Goal: Task Accomplishment & Management: Use online tool/utility

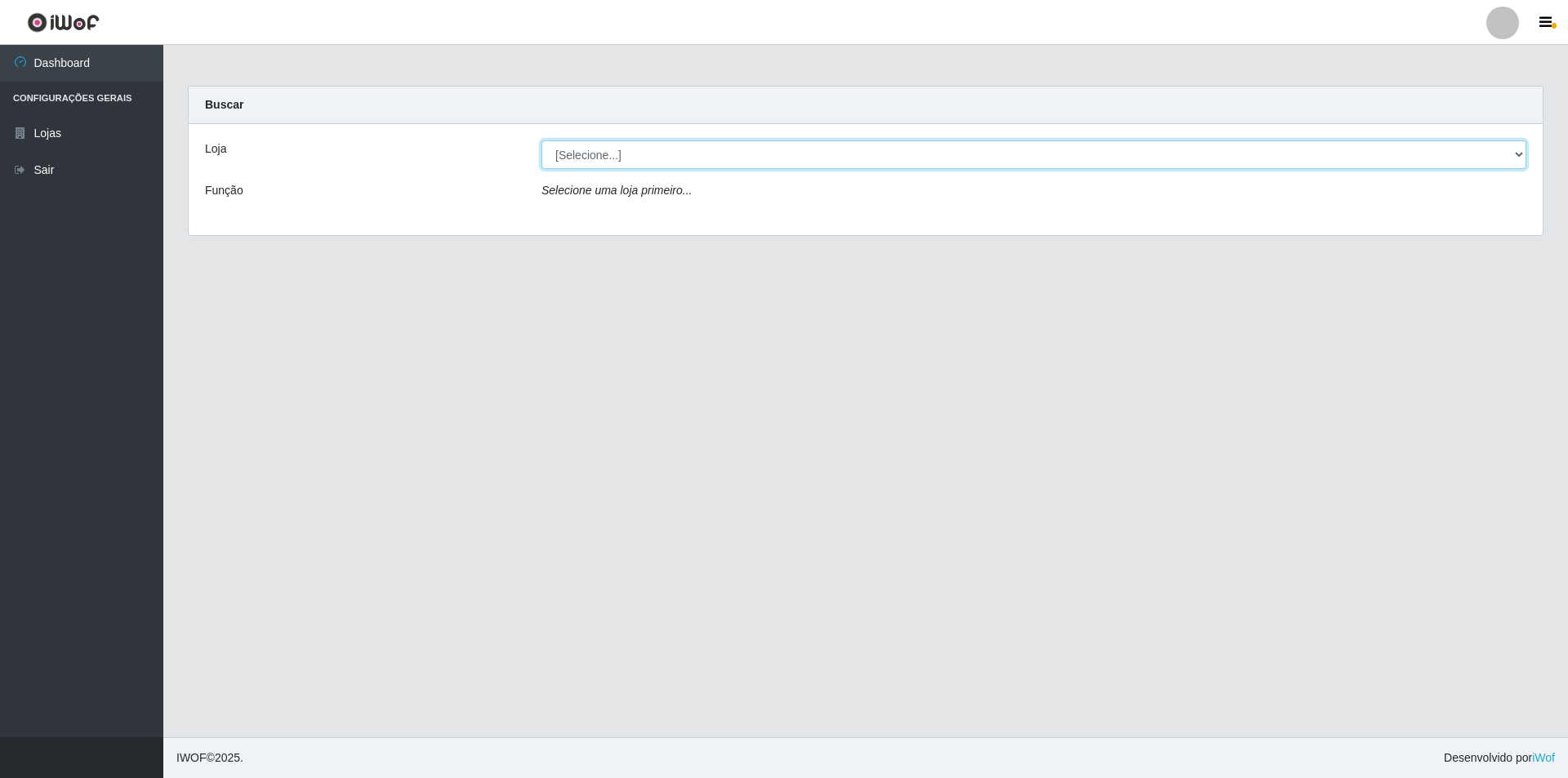
click at [600, 149] on select "[Selecione...] Atacado Vem - [STREET_ADDRESS]" at bounding box center [1034, 155] width 985 height 29
select select "449"
click at [542, 140] on select "[Selecione...] Atacado Vem - [STREET_ADDRESS]" at bounding box center [1034, 155] width 985 height 29
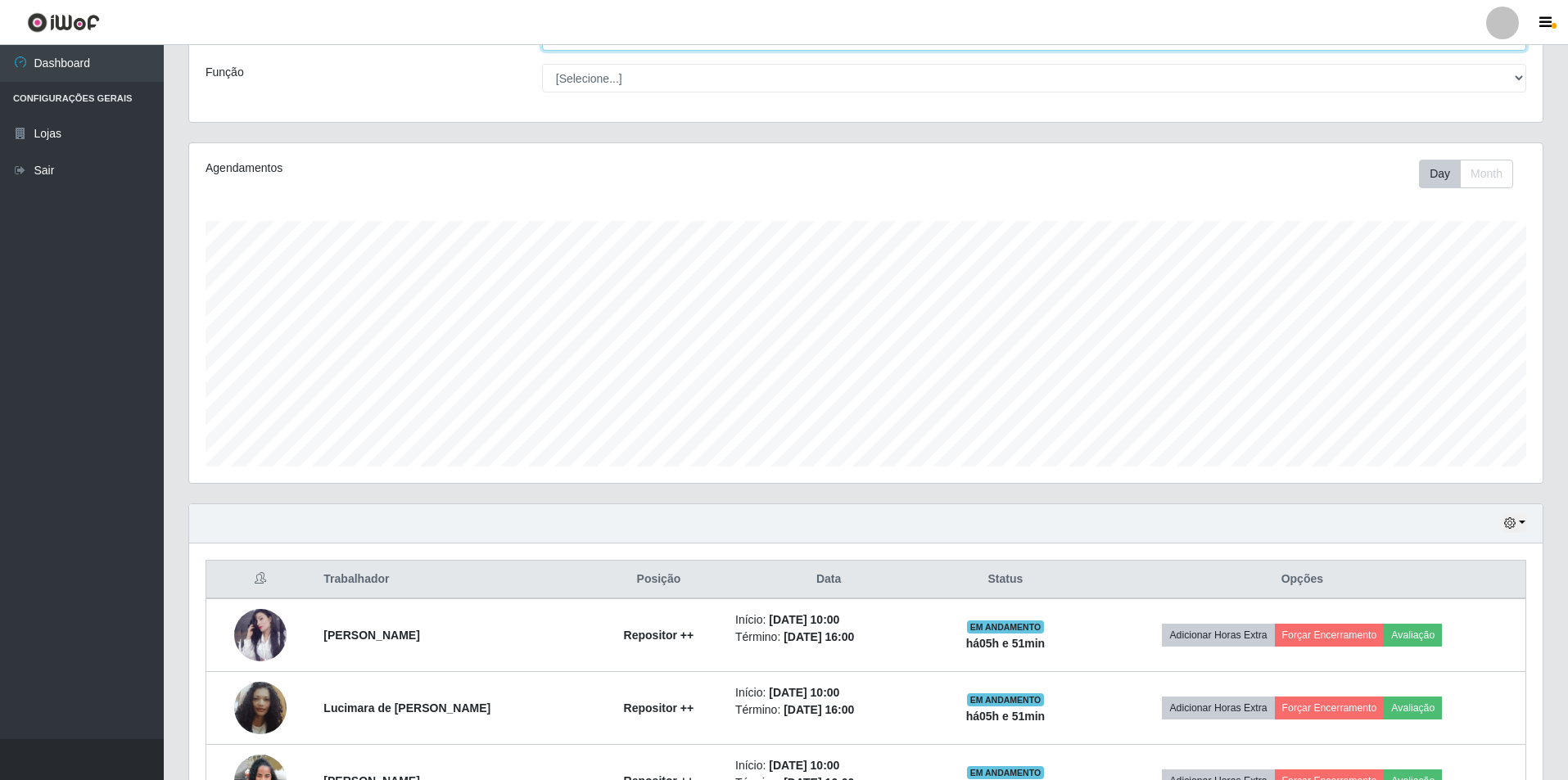
scroll to position [307, 0]
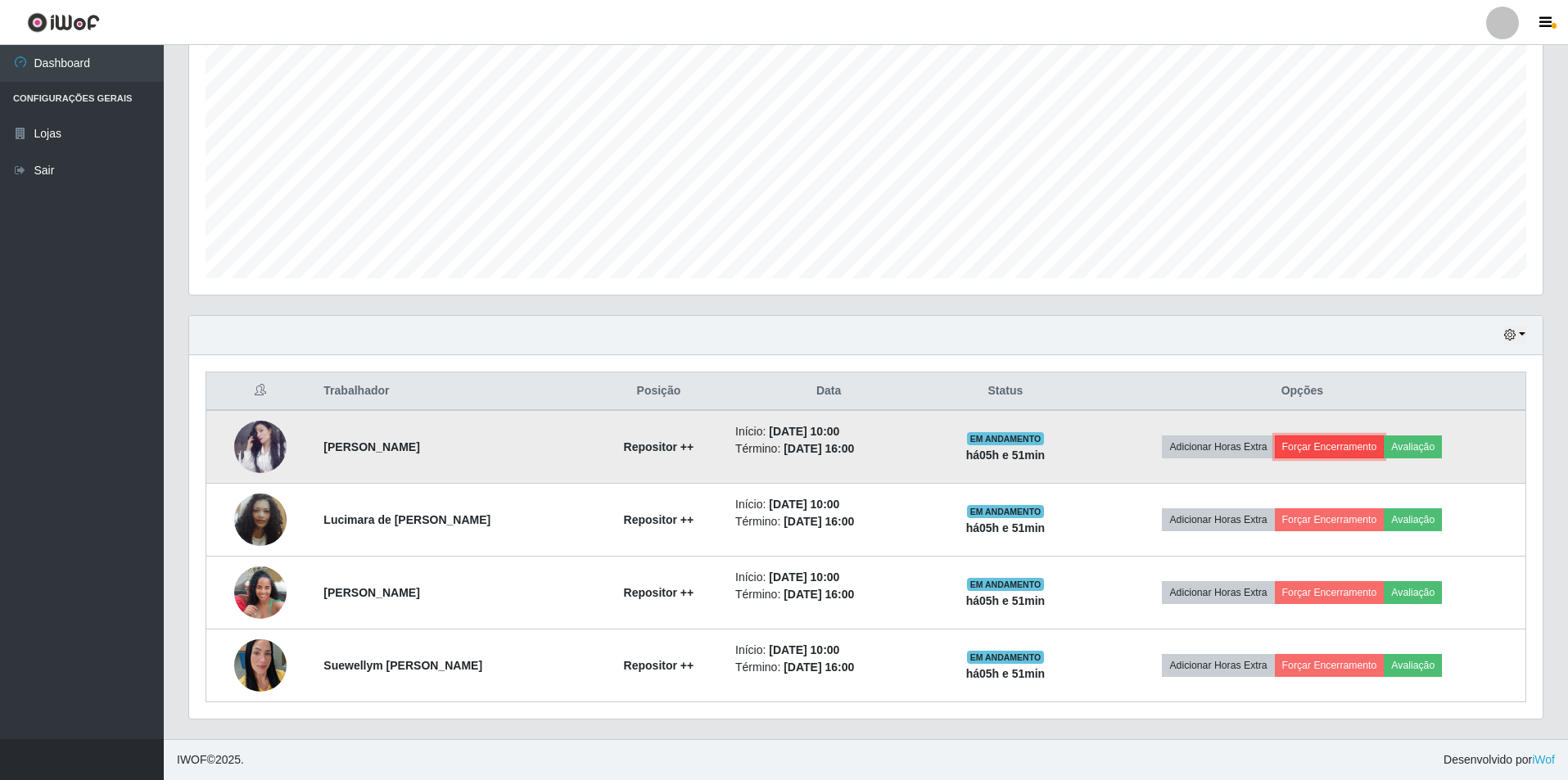
click at [1330, 447] on button "Forçar Encerramento" at bounding box center [1330, 447] width 110 height 23
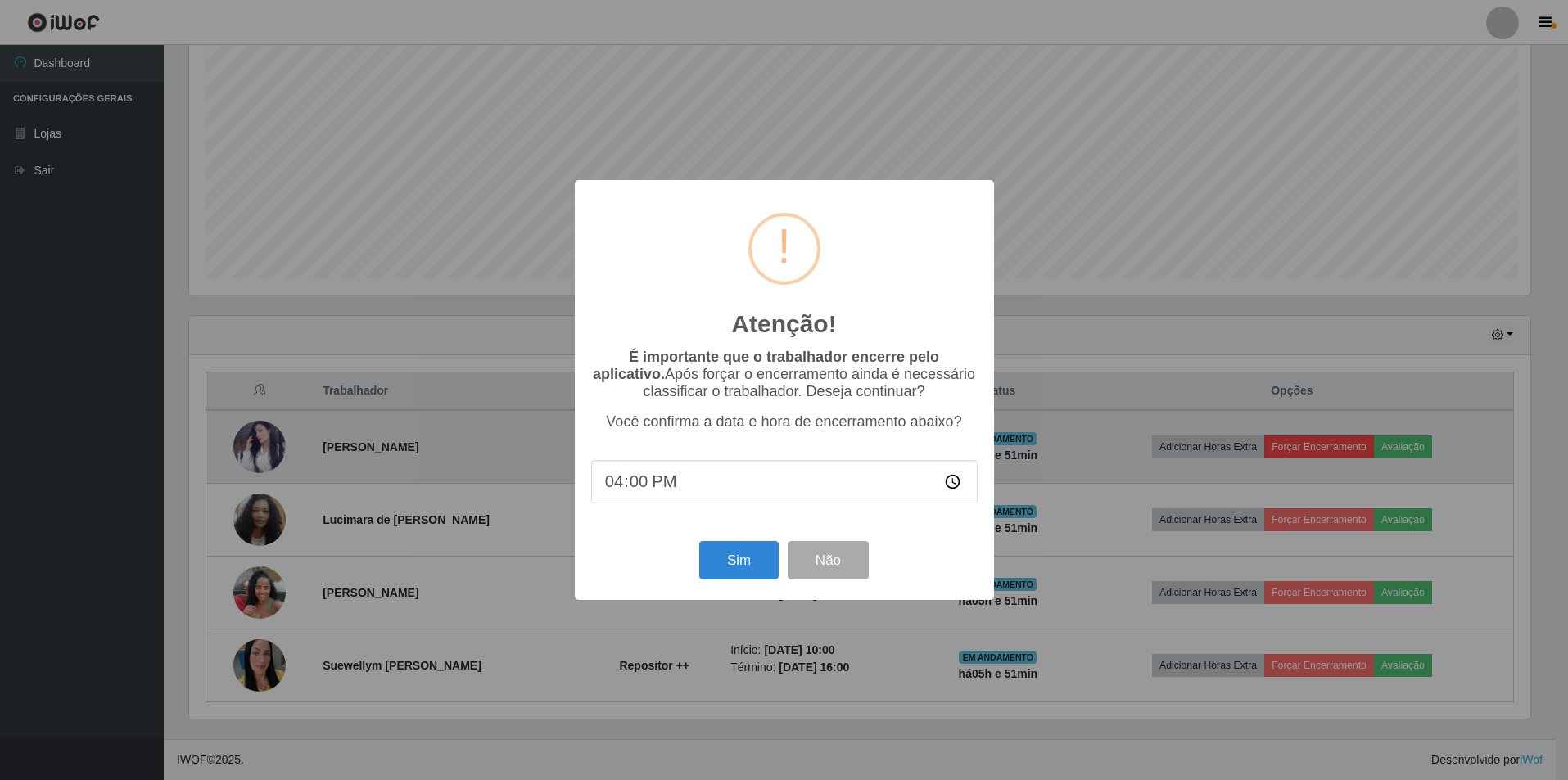
scroll to position [340, 1346]
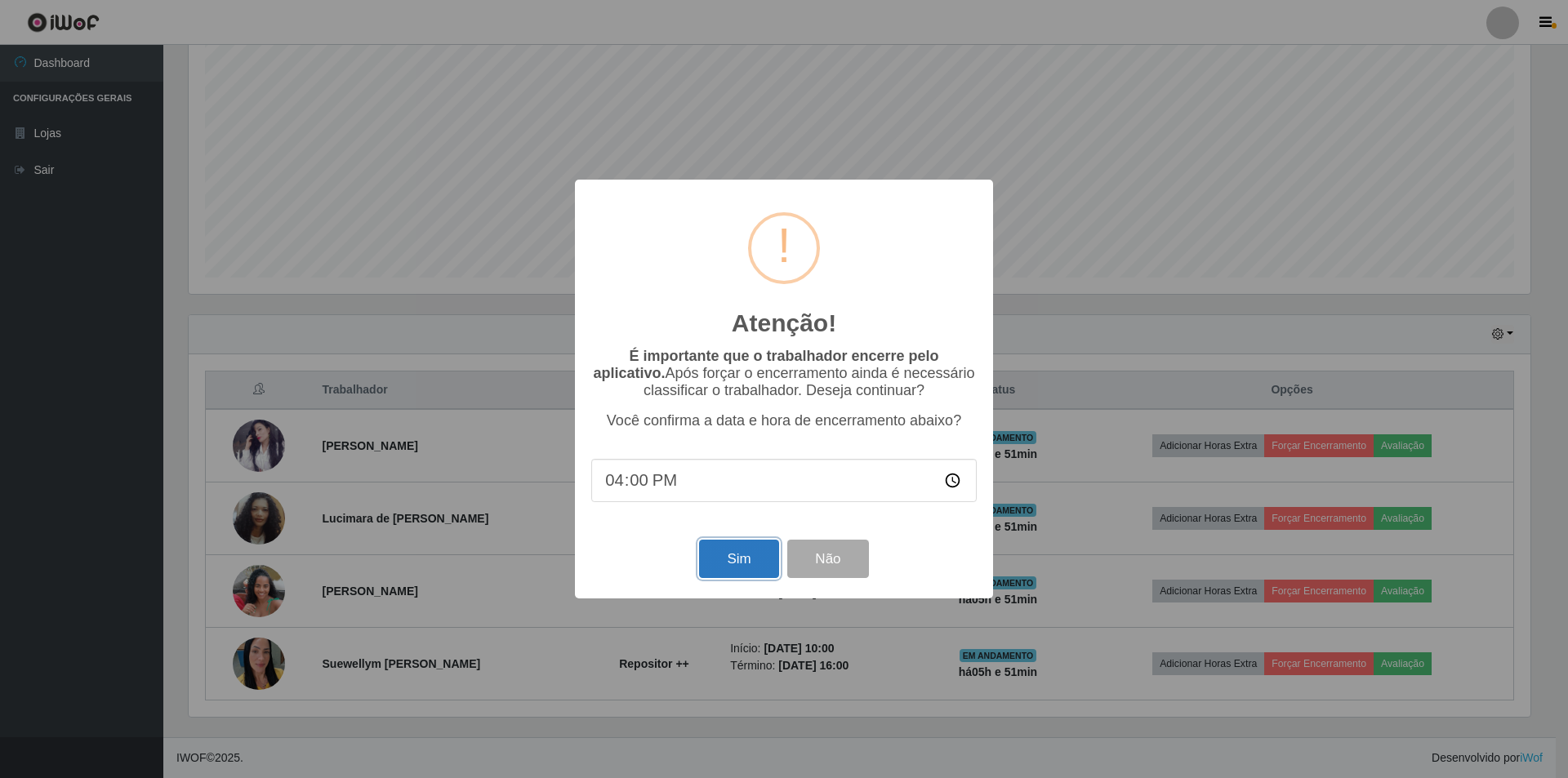
click at [729, 564] on button "Sim" at bounding box center [739, 559] width 79 height 38
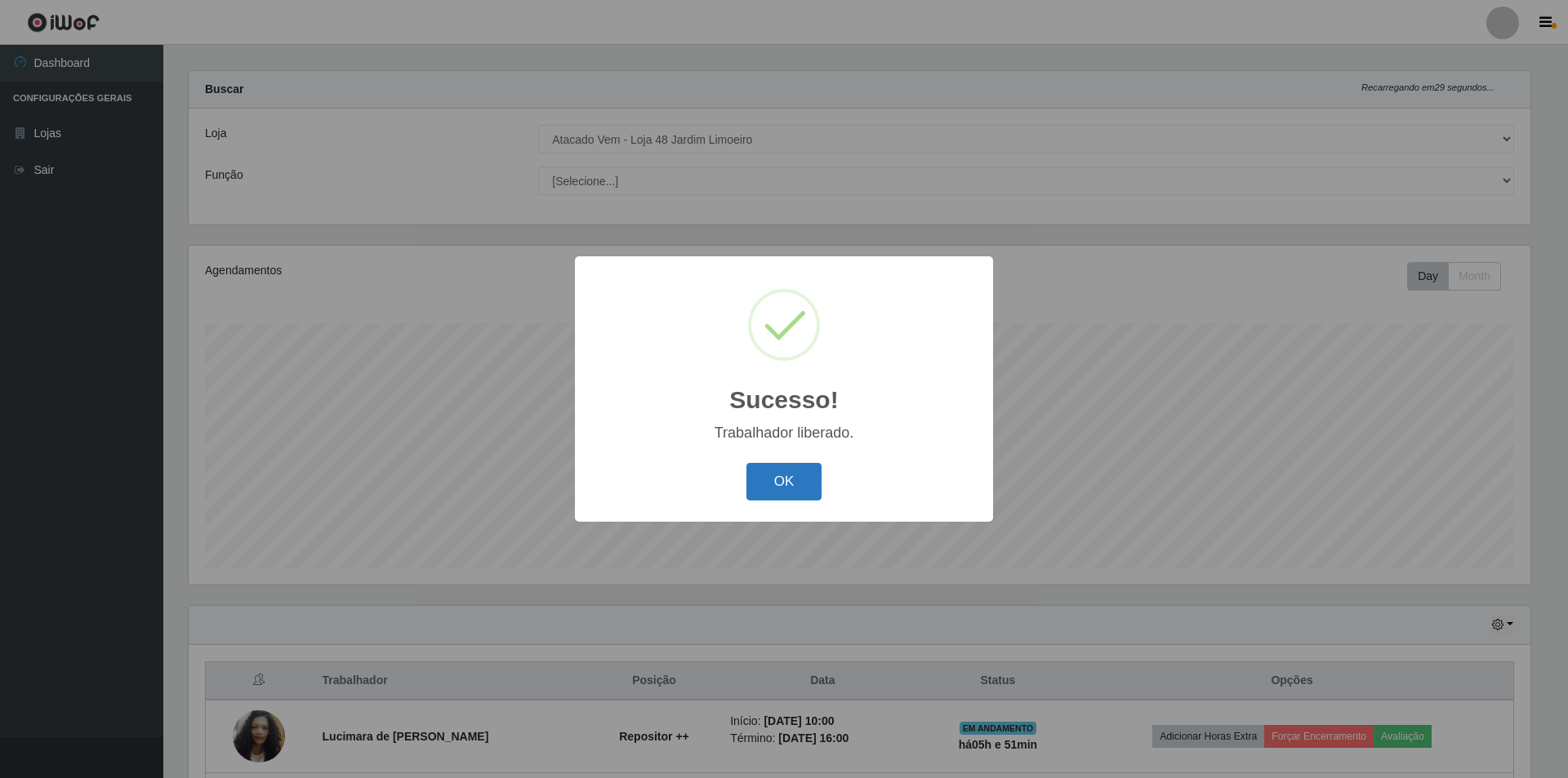
click at [754, 485] on button "OK" at bounding box center [784, 482] width 76 height 38
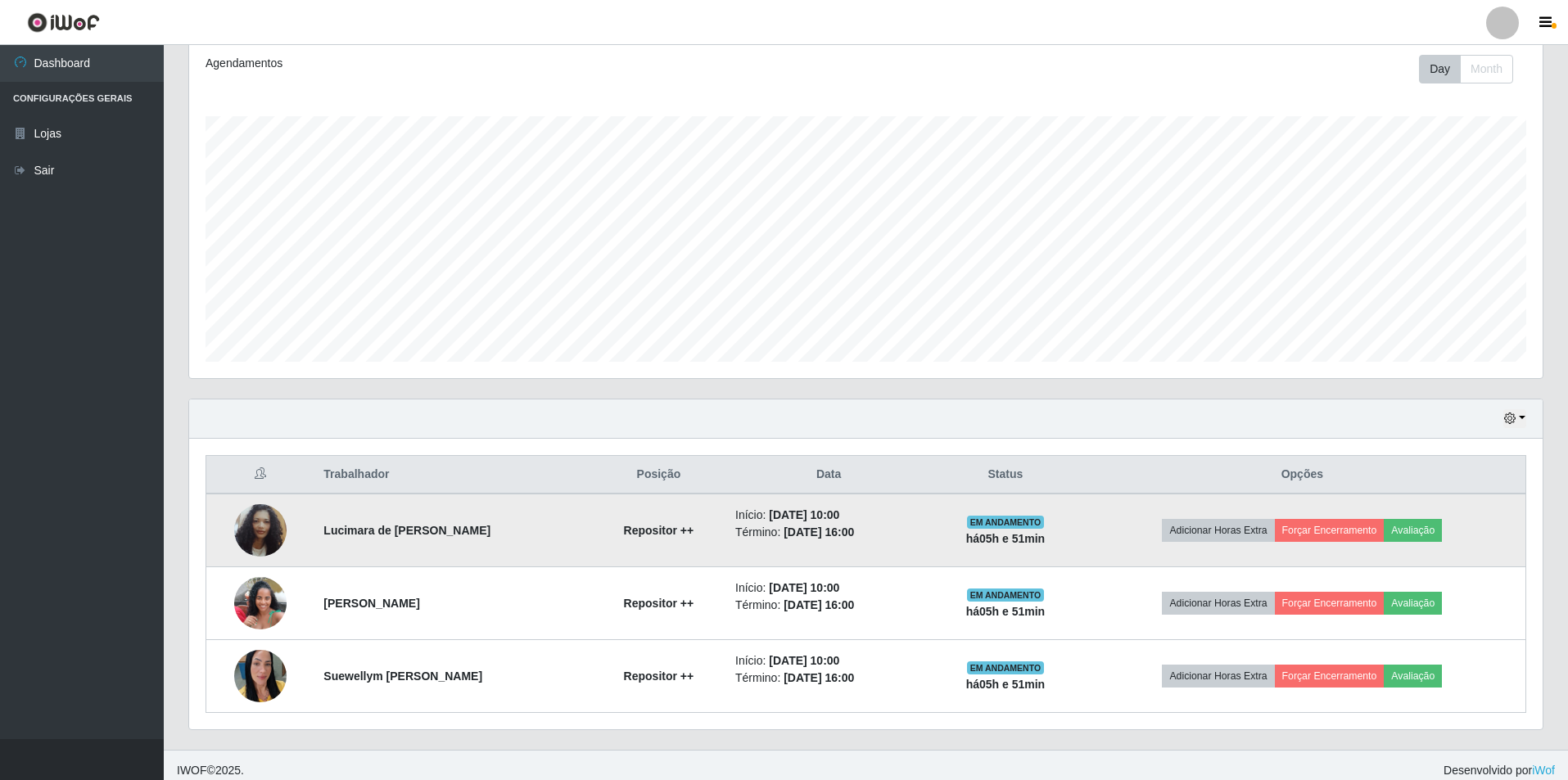
scroll to position [234, 0]
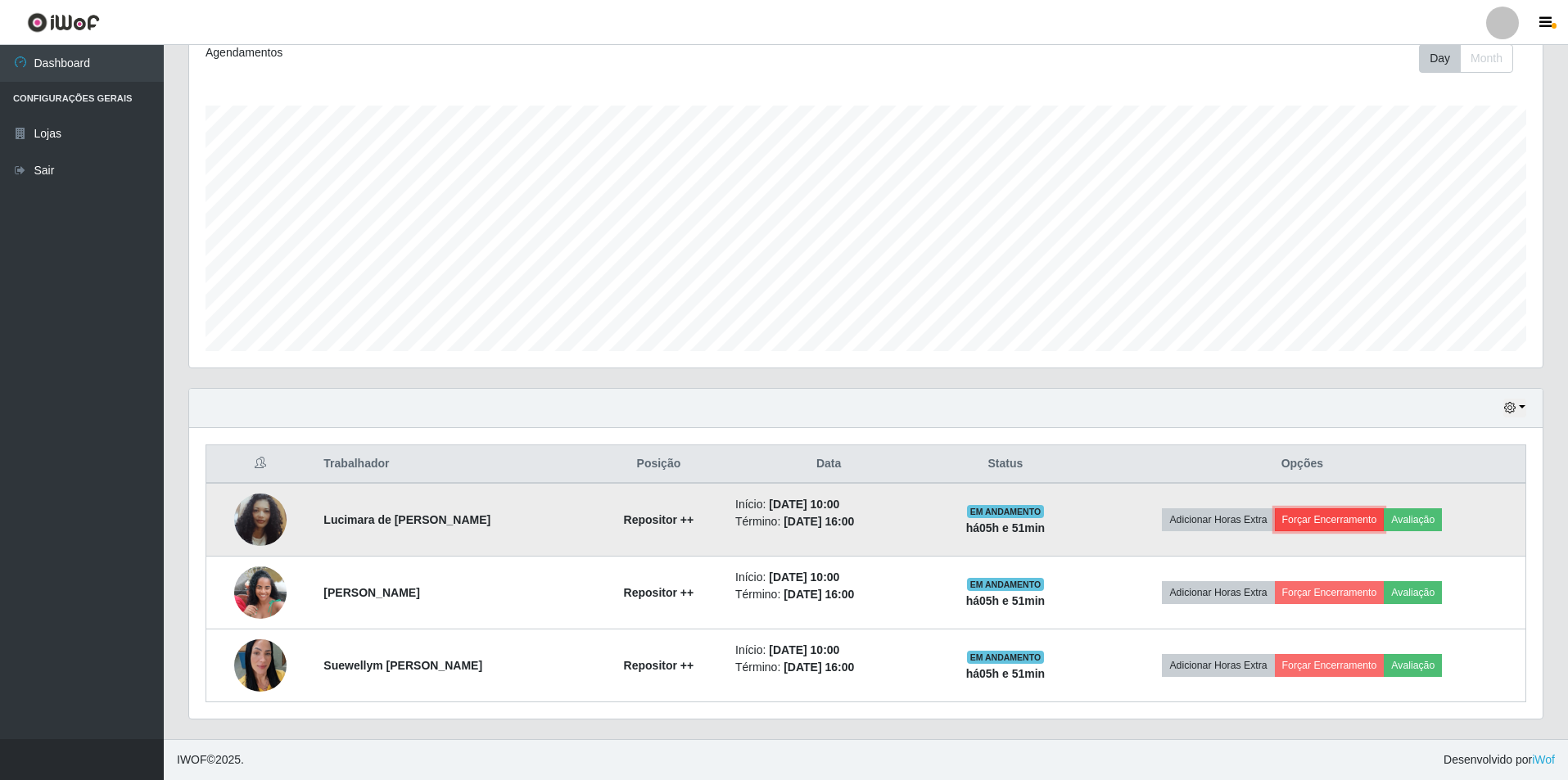
click at [1338, 515] on button "Forçar Encerramento" at bounding box center [1330, 520] width 110 height 23
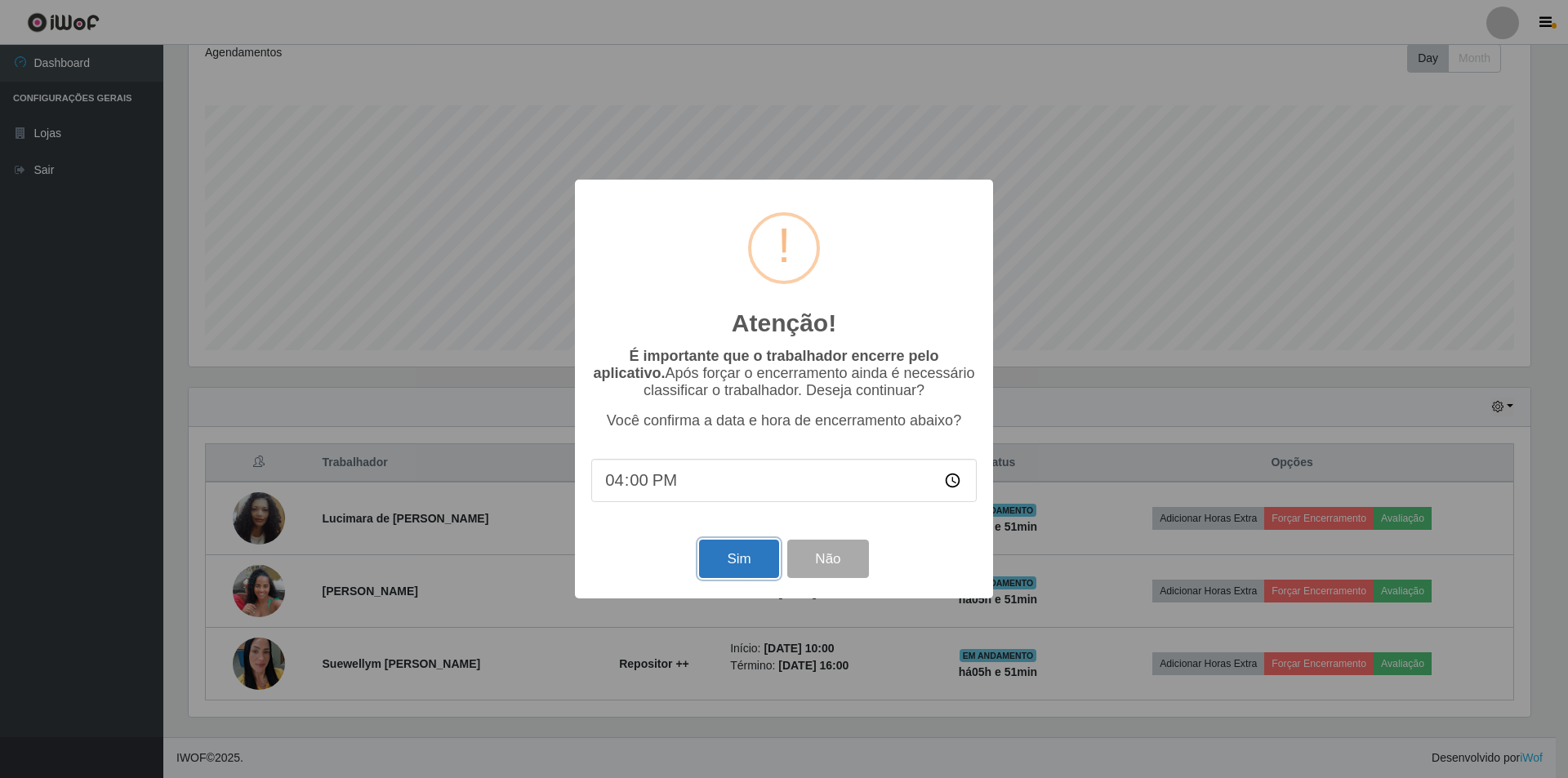
click at [723, 556] on button "Sim" at bounding box center [739, 559] width 79 height 38
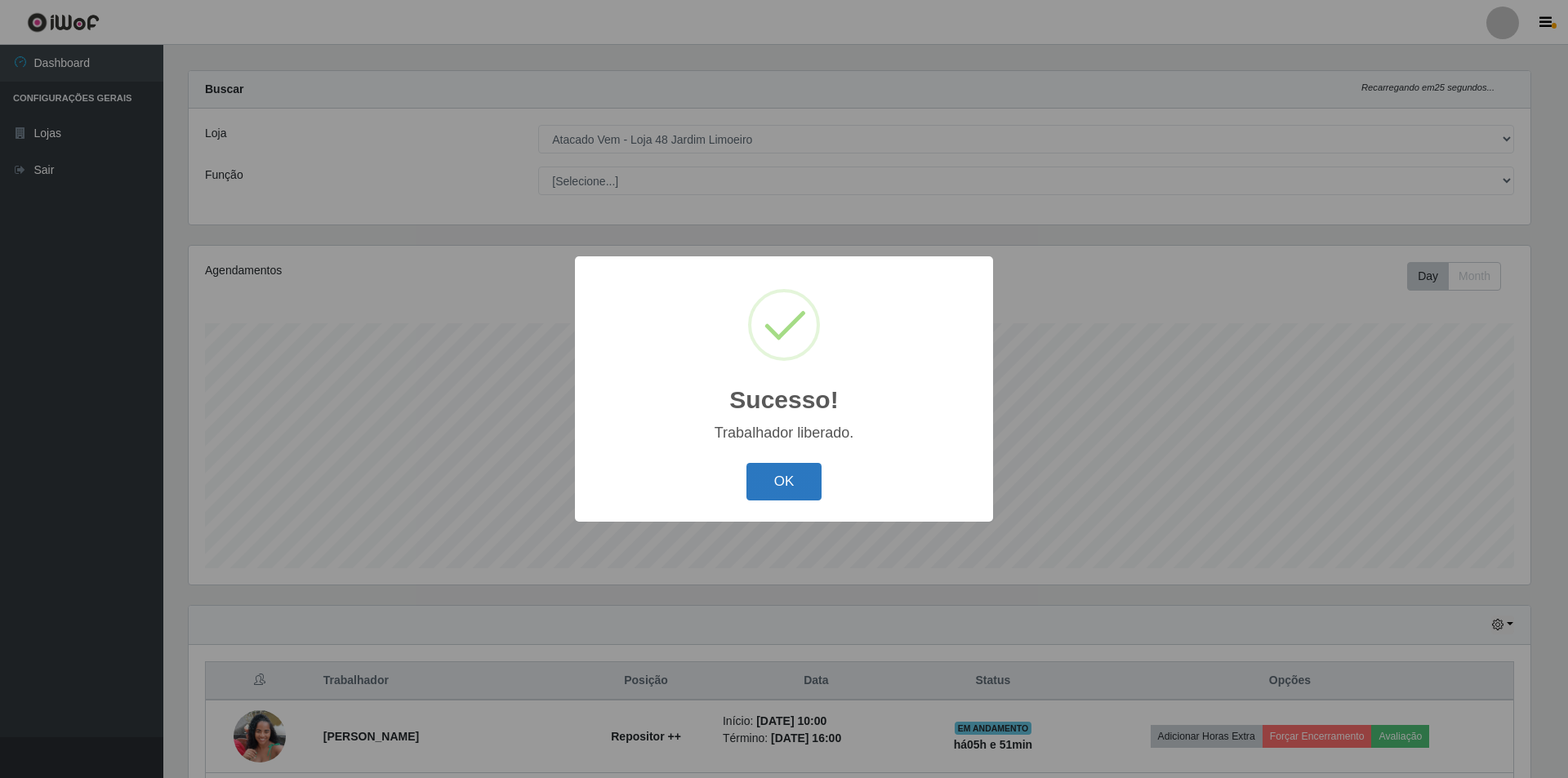
click at [784, 486] on button "OK" at bounding box center [784, 482] width 76 height 38
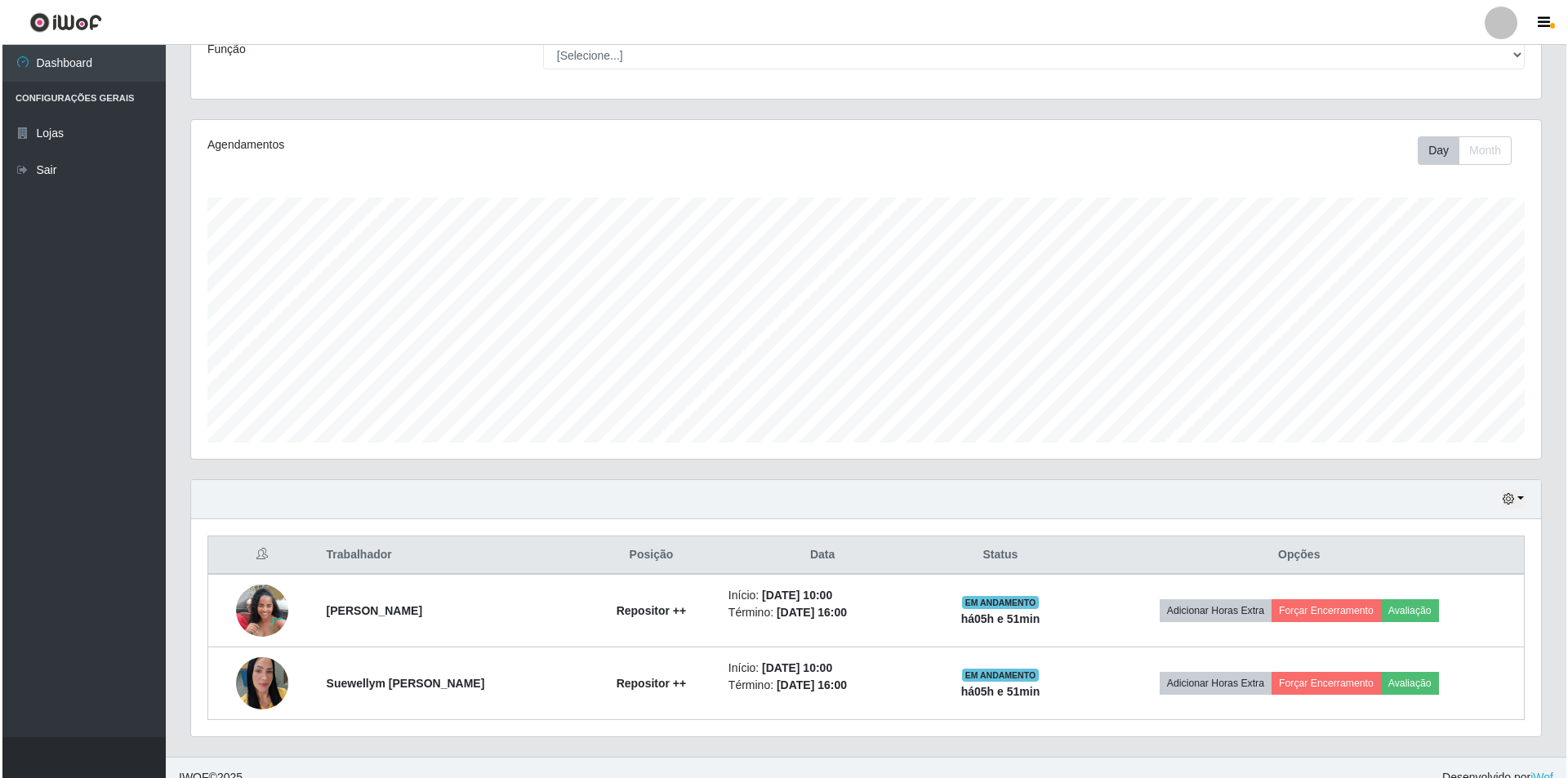
scroll to position [160, 0]
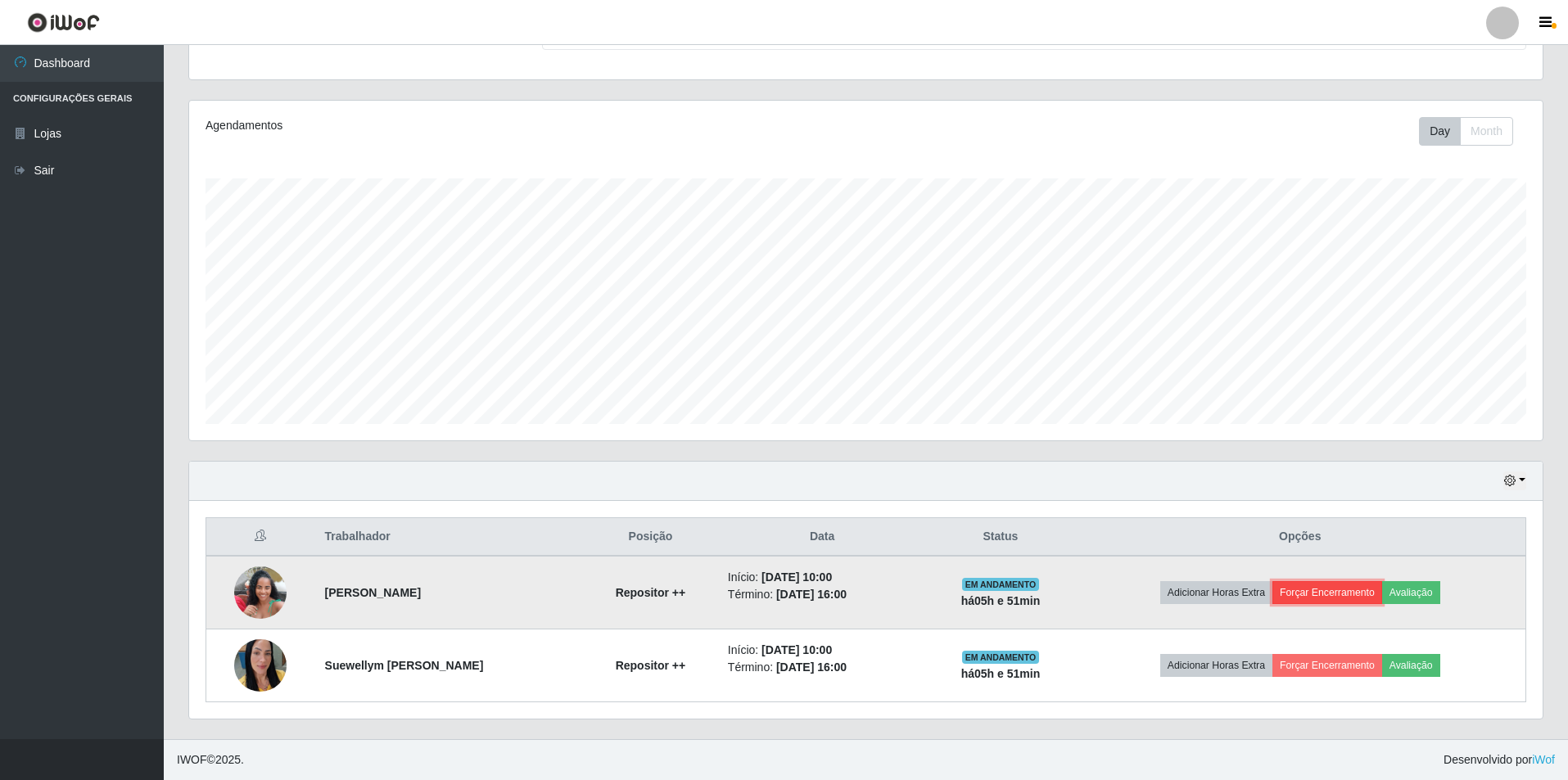
click at [1341, 590] on button "Forçar Encerramento" at bounding box center [1327, 593] width 110 height 23
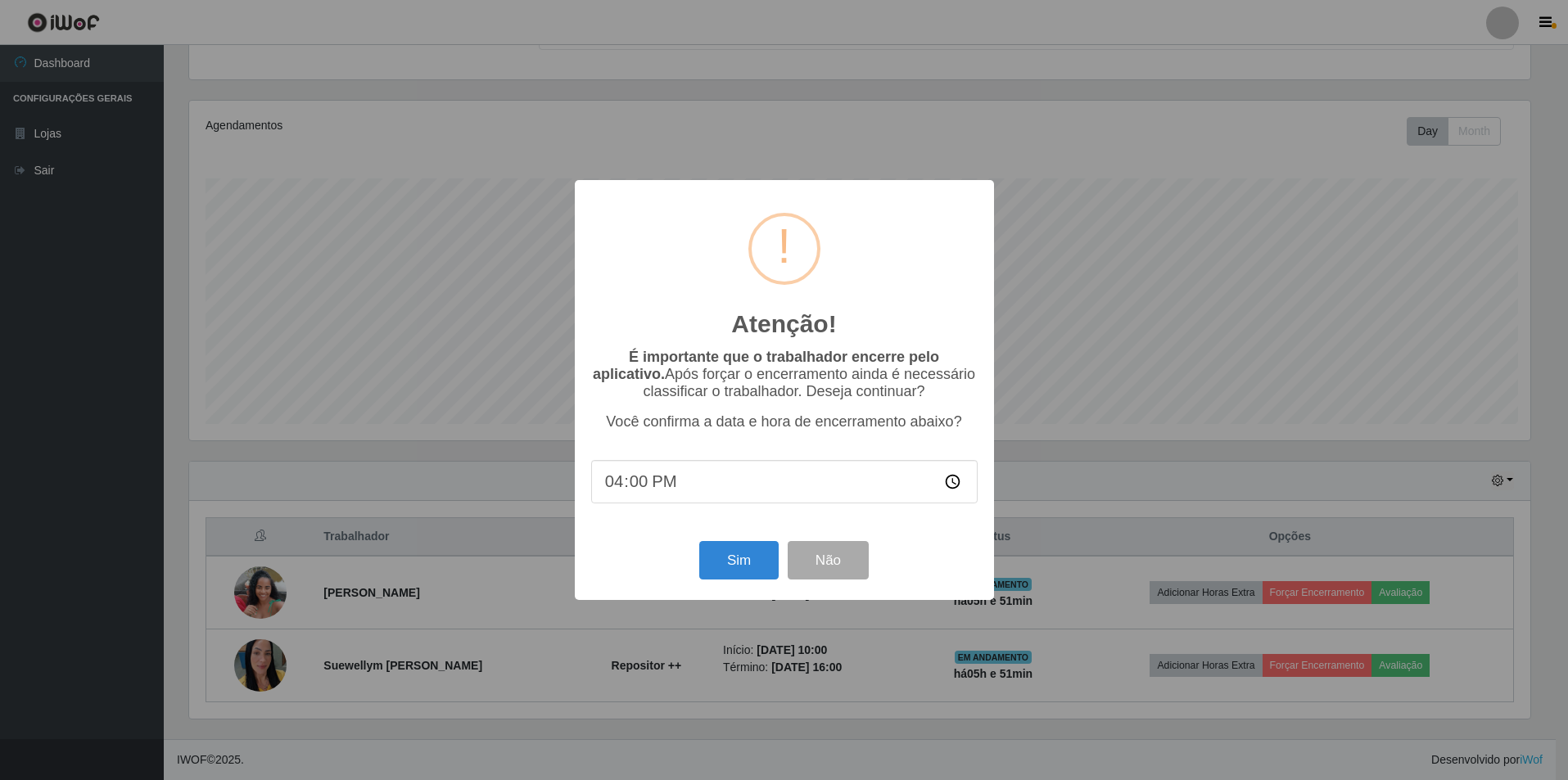
scroll to position [340, 1346]
click at [745, 555] on button "Sim" at bounding box center [741, 560] width 79 height 39
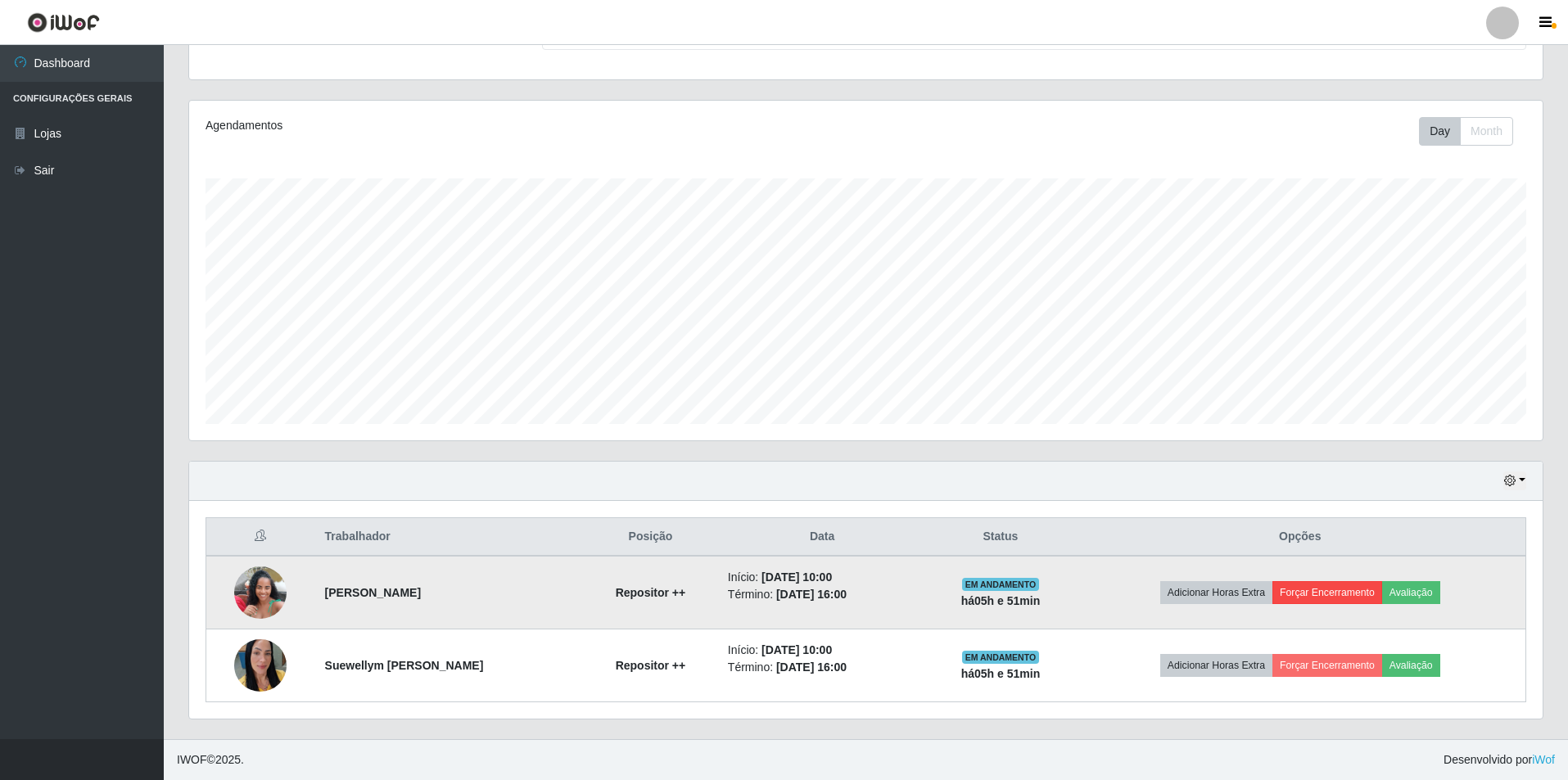
scroll to position [0, 0]
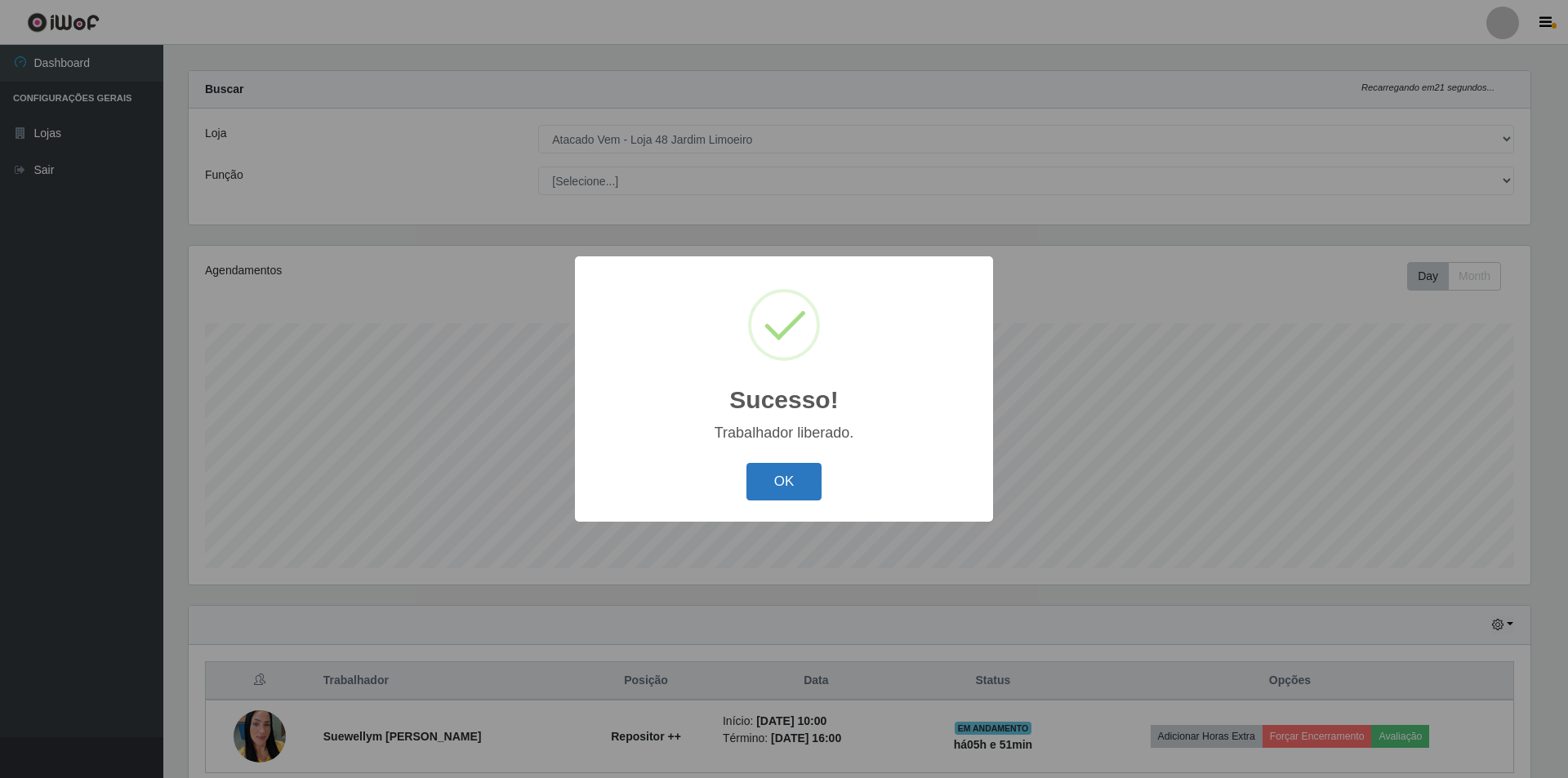
click at [766, 482] on button "OK" at bounding box center [784, 482] width 76 height 38
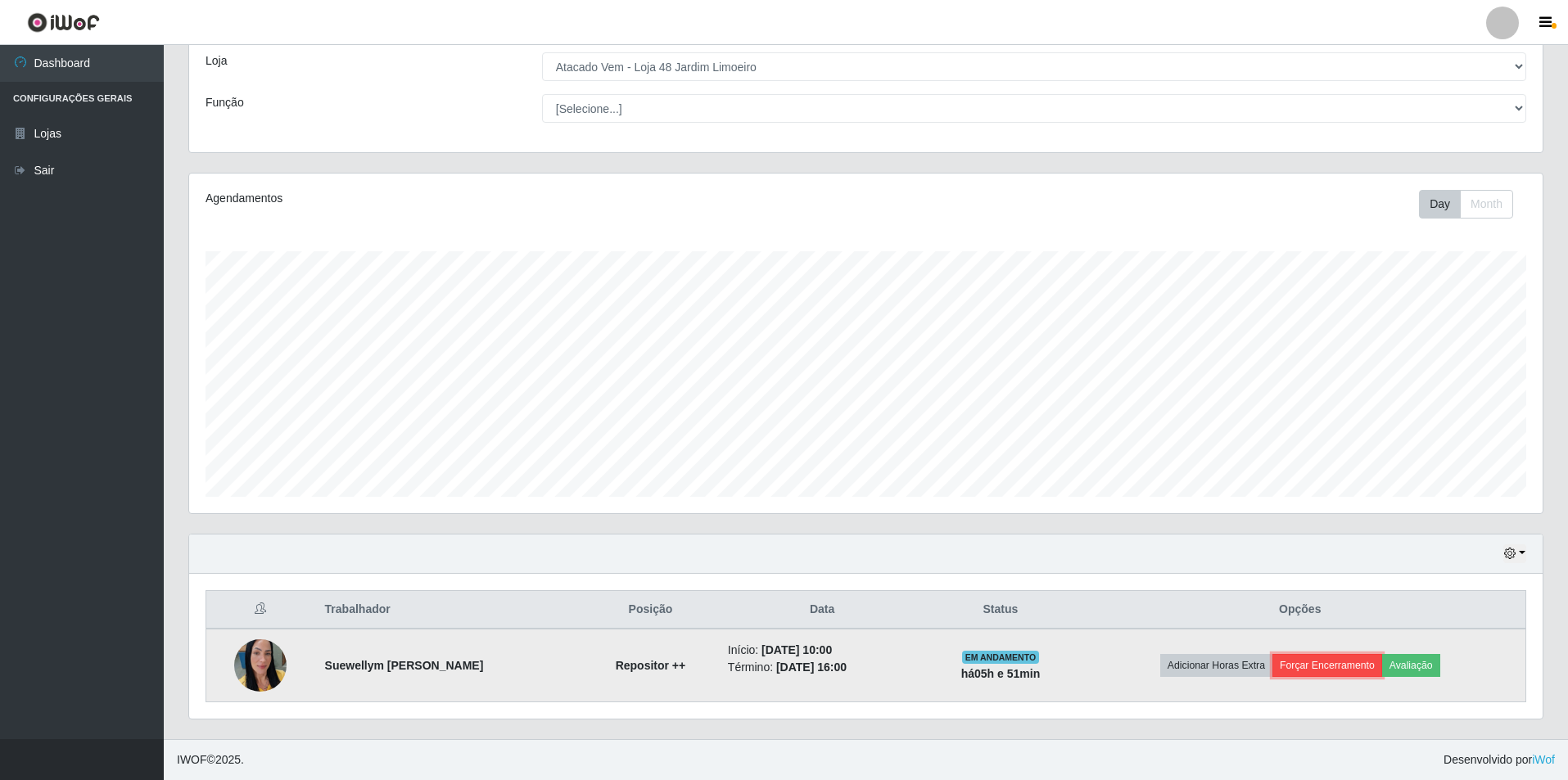
click at [1324, 667] on button "Forçar Encerramento" at bounding box center [1327, 665] width 110 height 23
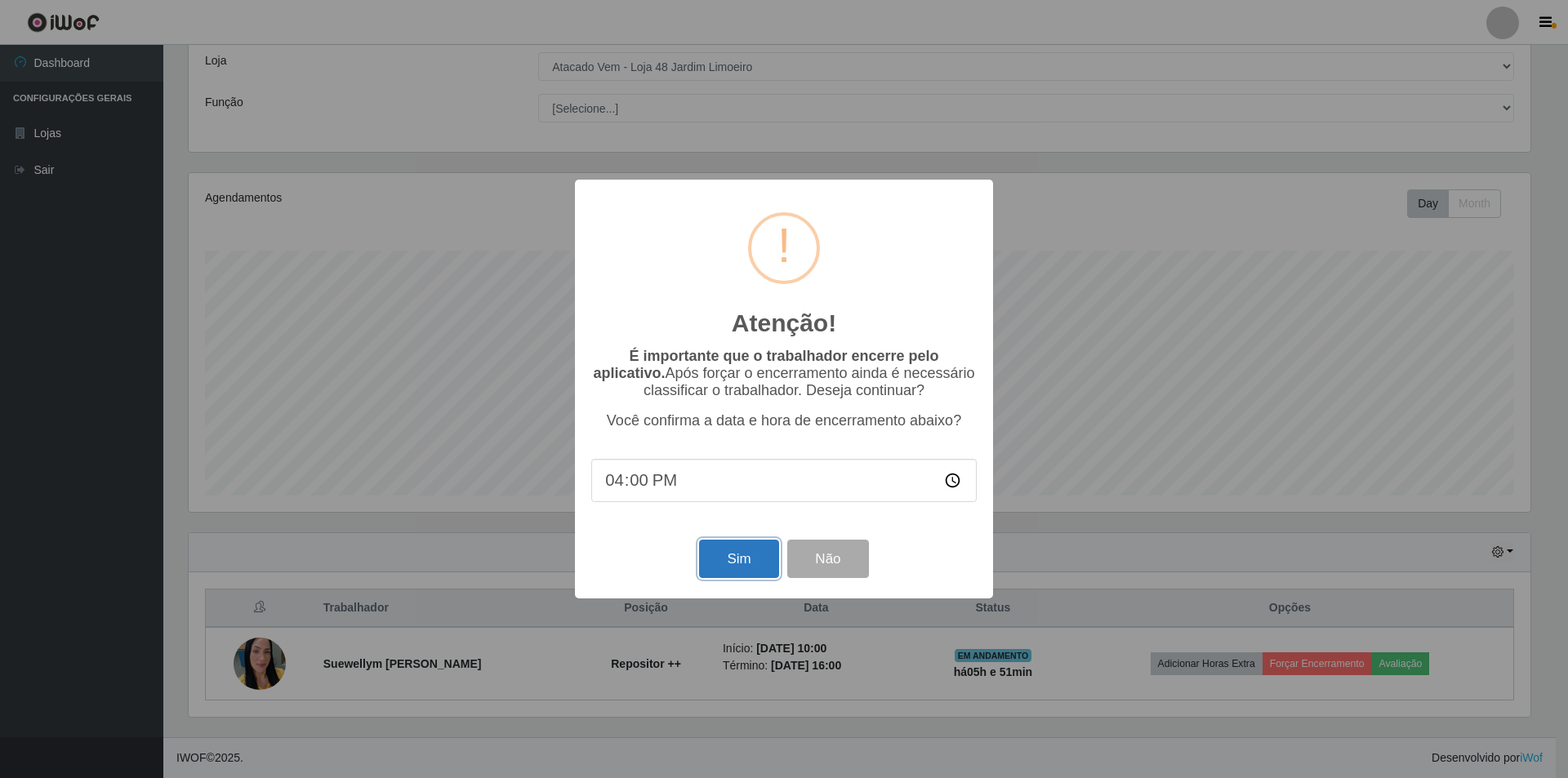
click at [716, 562] on button "Sim" at bounding box center [739, 559] width 79 height 38
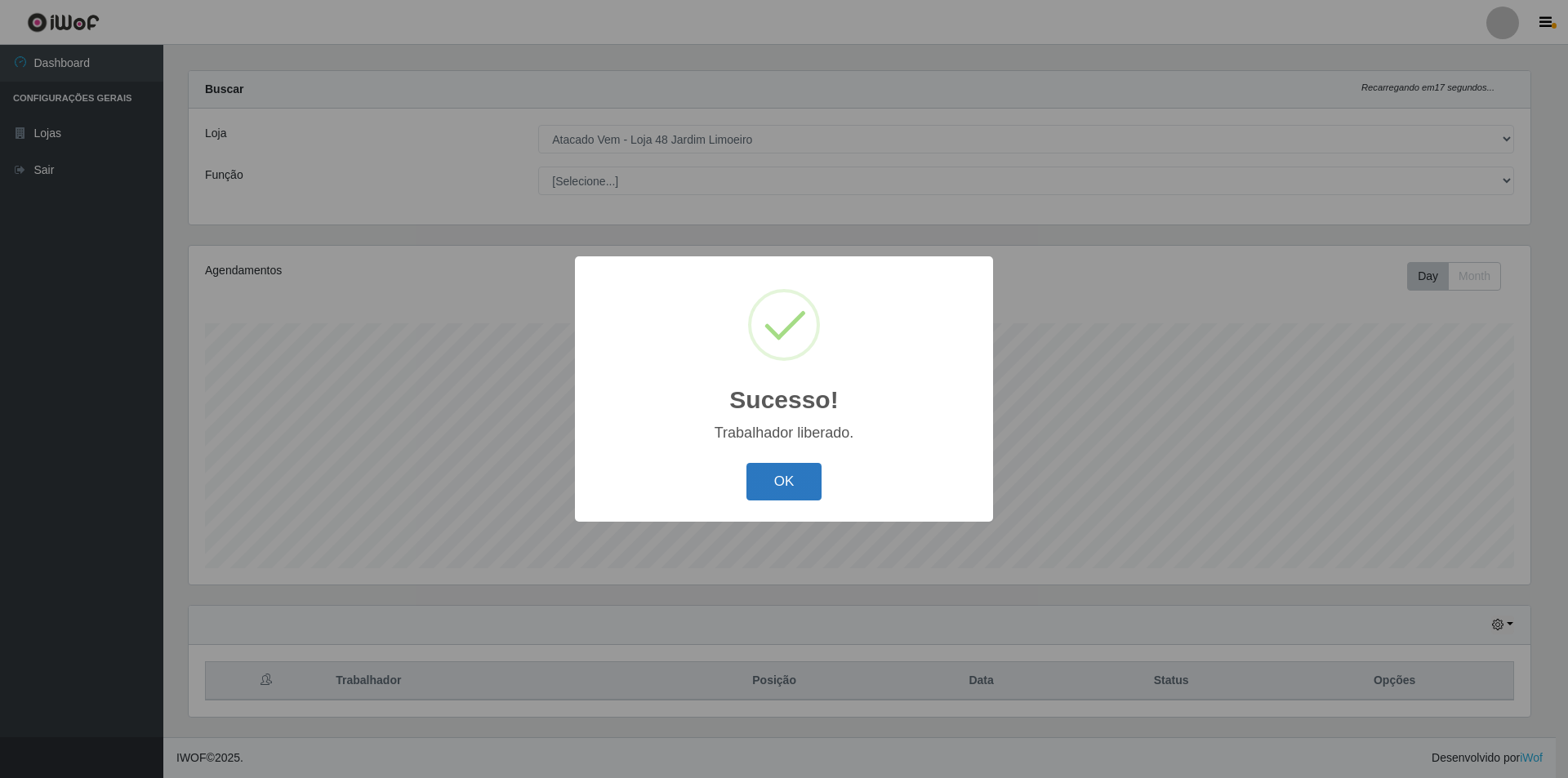
click at [776, 471] on button "OK" at bounding box center [784, 482] width 76 height 38
